Goal: Task Accomplishment & Management: Use online tool/utility

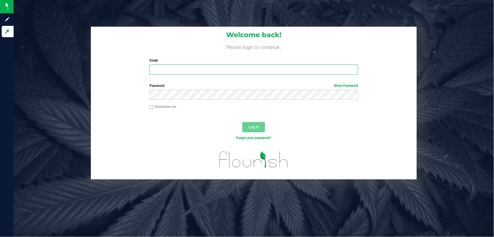
click at [220, 70] on input "Email" at bounding box center [254, 69] width 209 height 10
type input "[EMAIL_ADDRESS][DOMAIN_NAME]"
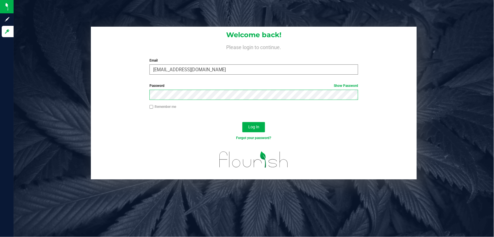
click at [243, 122] on button "Log In" at bounding box center [254, 127] width 23 height 10
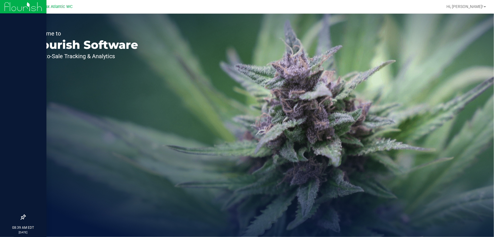
click at [19, 7] on img at bounding box center [23, 6] width 38 height 13
click at [13, 8] on img at bounding box center [23, 6] width 38 height 13
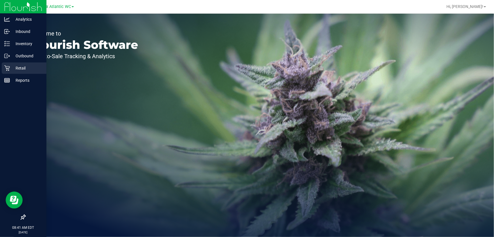
click at [23, 72] on div "Retail" at bounding box center [24, 67] width 45 height 11
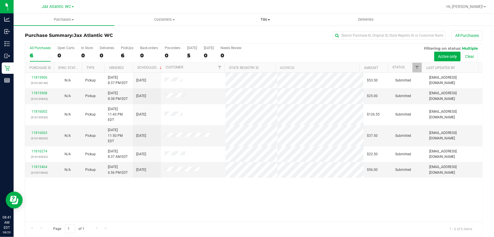
click at [261, 22] on span "Tills" at bounding box center [265, 19] width 100 height 5
click at [250, 33] on span "Manage tills" at bounding box center [234, 34] width 38 height 5
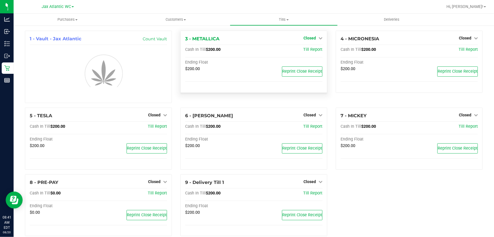
click at [310, 37] on span "Closed" at bounding box center [310, 38] width 12 height 5
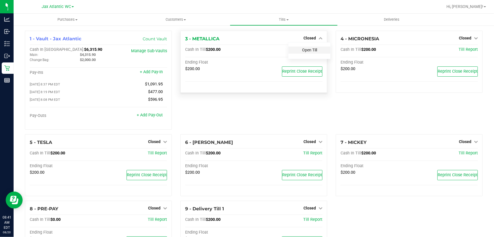
click at [309, 50] on link "Open Till" at bounding box center [309, 50] width 15 height 5
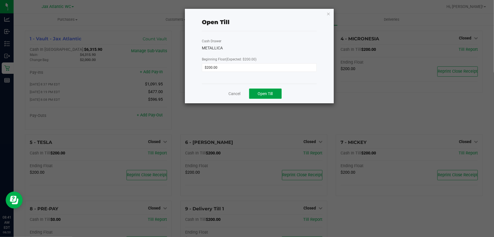
click at [263, 93] on span "Open Till" at bounding box center [265, 93] width 15 height 5
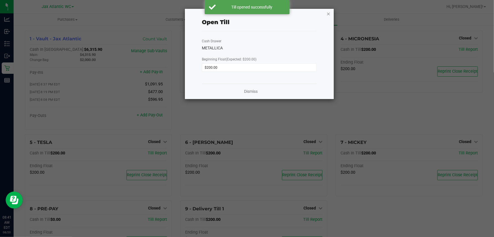
click at [328, 12] on icon "button" at bounding box center [329, 13] width 4 height 7
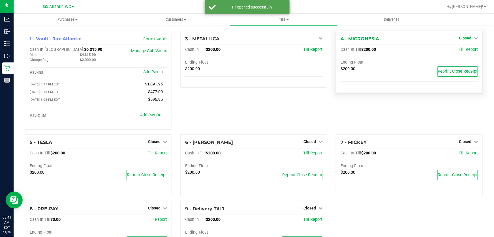
click at [465, 36] on span "Closed" at bounding box center [465, 38] width 12 height 5
click at [459, 51] on link "Open Till" at bounding box center [465, 50] width 15 height 5
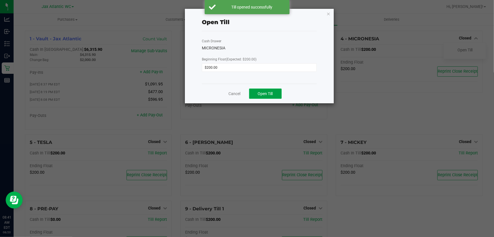
click at [264, 91] on button "Open Till" at bounding box center [265, 93] width 33 height 10
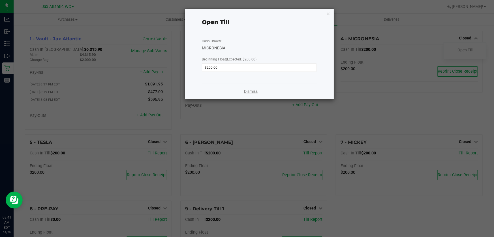
click at [245, 92] on link "Dismiss" at bounding box center [251, 91] width 14 height 6
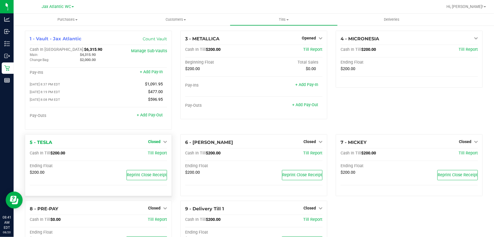
click at [152, 144] on span "Closed" at bounding box center [154, 141] width 12 height 5
click at [156, 154] on link "Open Till" at bounding box center [154, 153] width 15 height 5
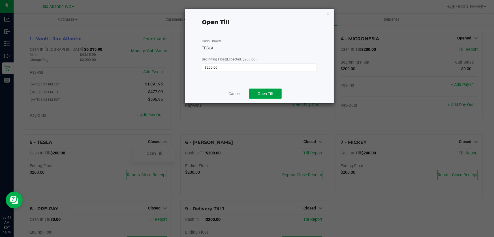
click at [264, 90] on button "Open Till" at bounding box center [265, 93] width 33 height 10
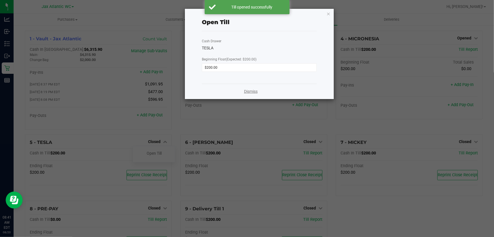
click at [251, 93] on link "Dismiss" at bounding box center [251, 91] width 14 height 6
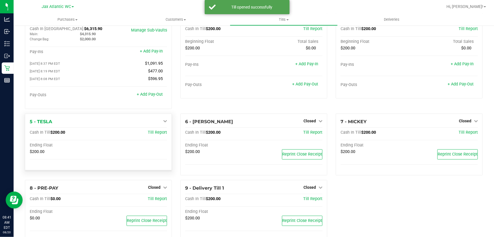
scroll to position [37, 0]
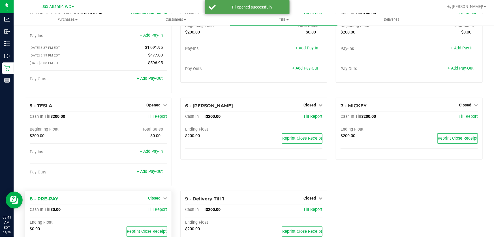
click at [154, 172] on link "+ Add Pay-Out" at bounding box center [150, 171] width 26 height 5
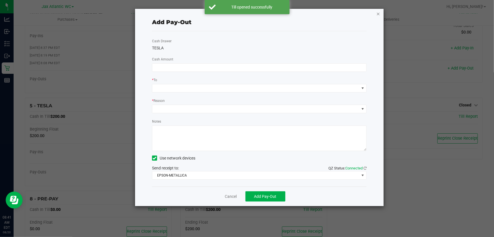
click at [378, 13] on icon "button" at bounding box center [379, 13] width 4 height 7
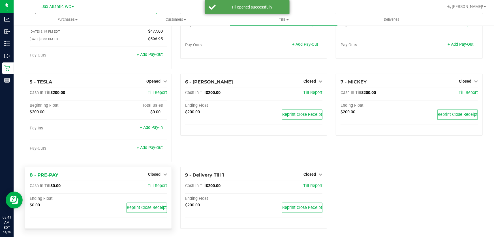
scroll to position [63, 0]
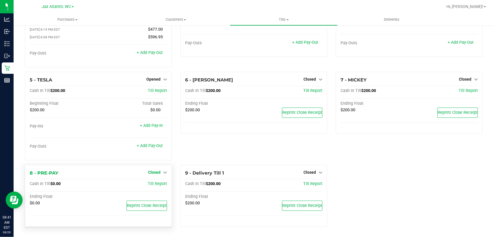
click at [152, 173] on span "Closed" at bounding box center [154, 172] width 12 height 5
click at [154, 185] on link "Open Till" at bounding box center [154, 183] width 15 height 5
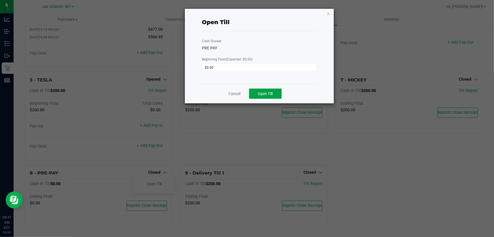
click at [271, 94] on span "Open Till" at bounding box center [265, 93] width 15 height 5
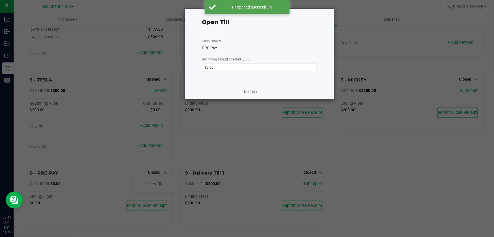
click at [248, 93] on link "Dismiss" at bounding box center [251, 91] width 14 height 6
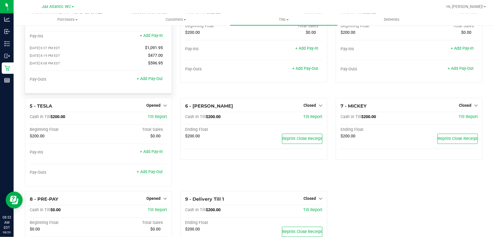
scroll to position [0, 0]
